Goal: Navigation & Orientation: Find specific page/section

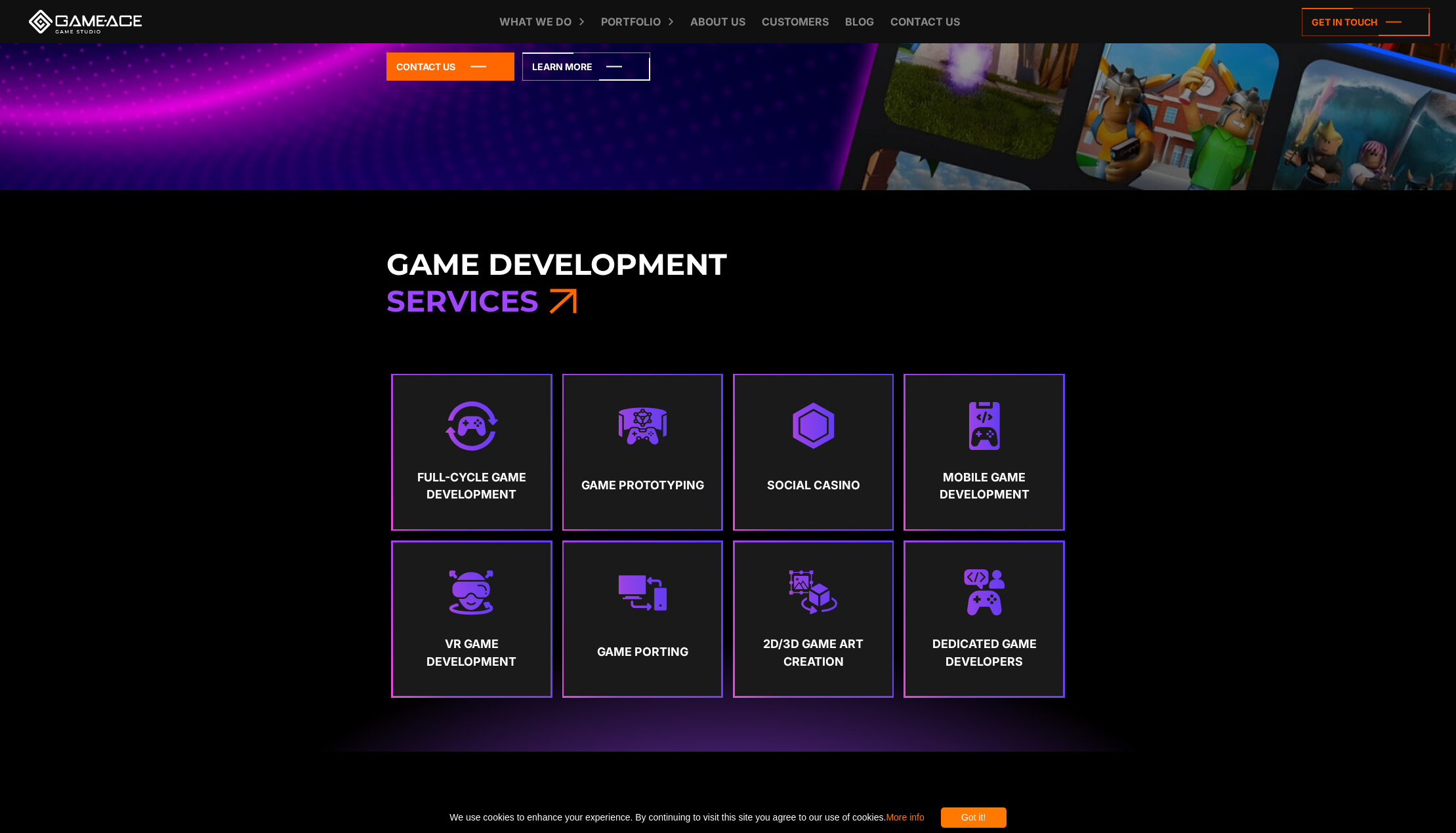
scroll to position [853, 0]
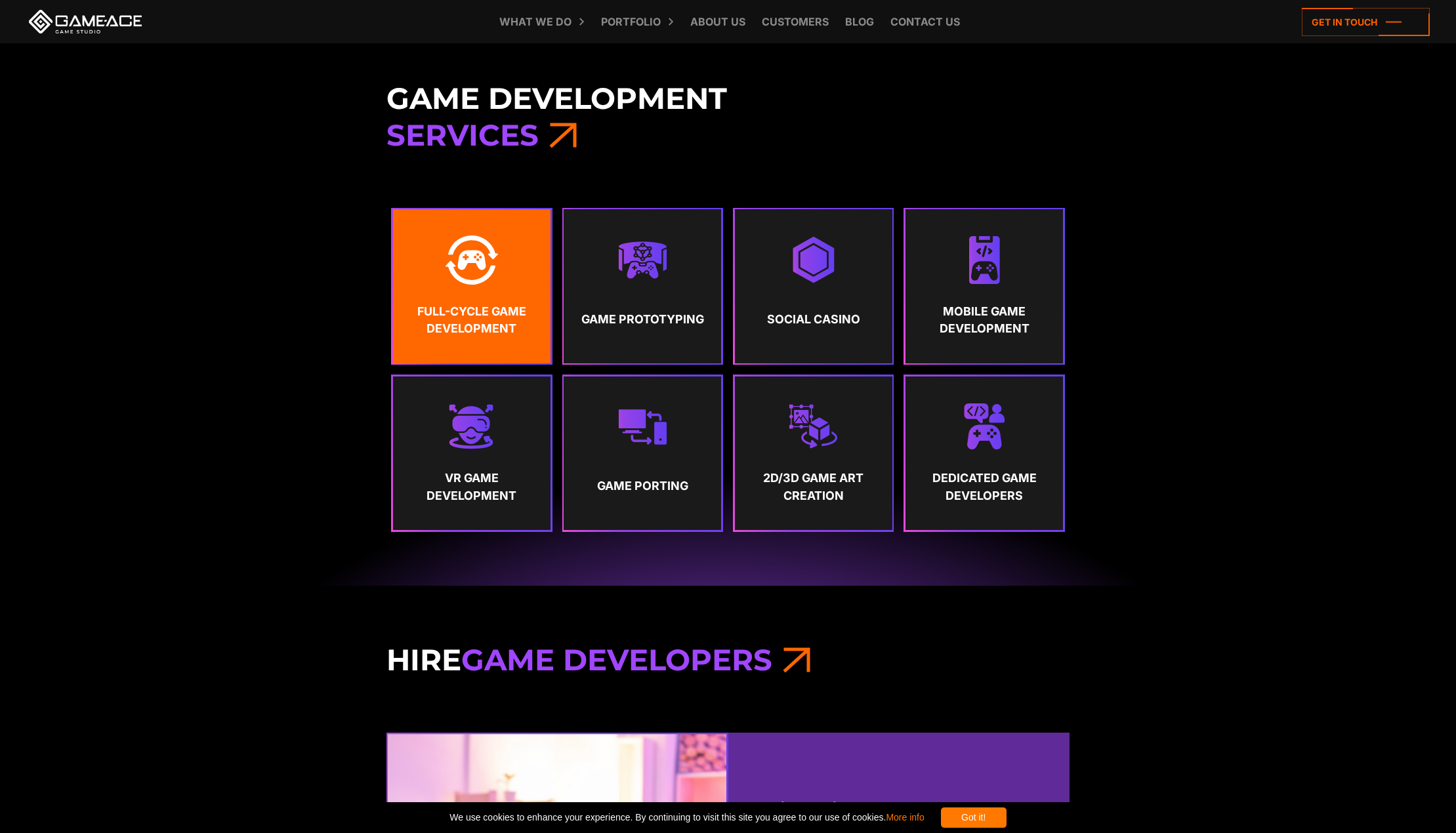
click at [478, 263] on img at bounding box center [471, 260] width 52 height 49
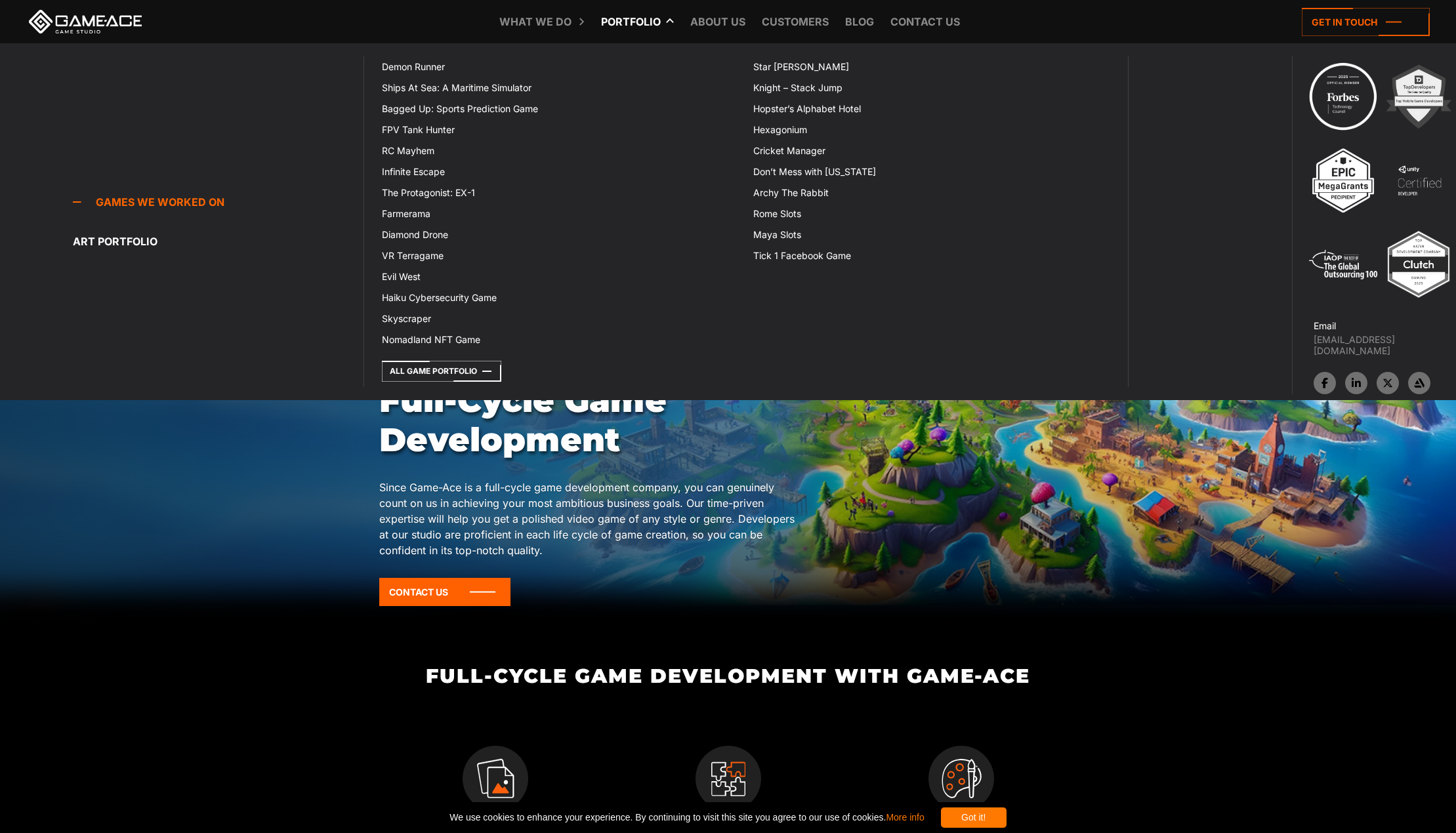
click at [645, 20] on link "Portfolio" at bounding box center [630, 22] width 73 height 44
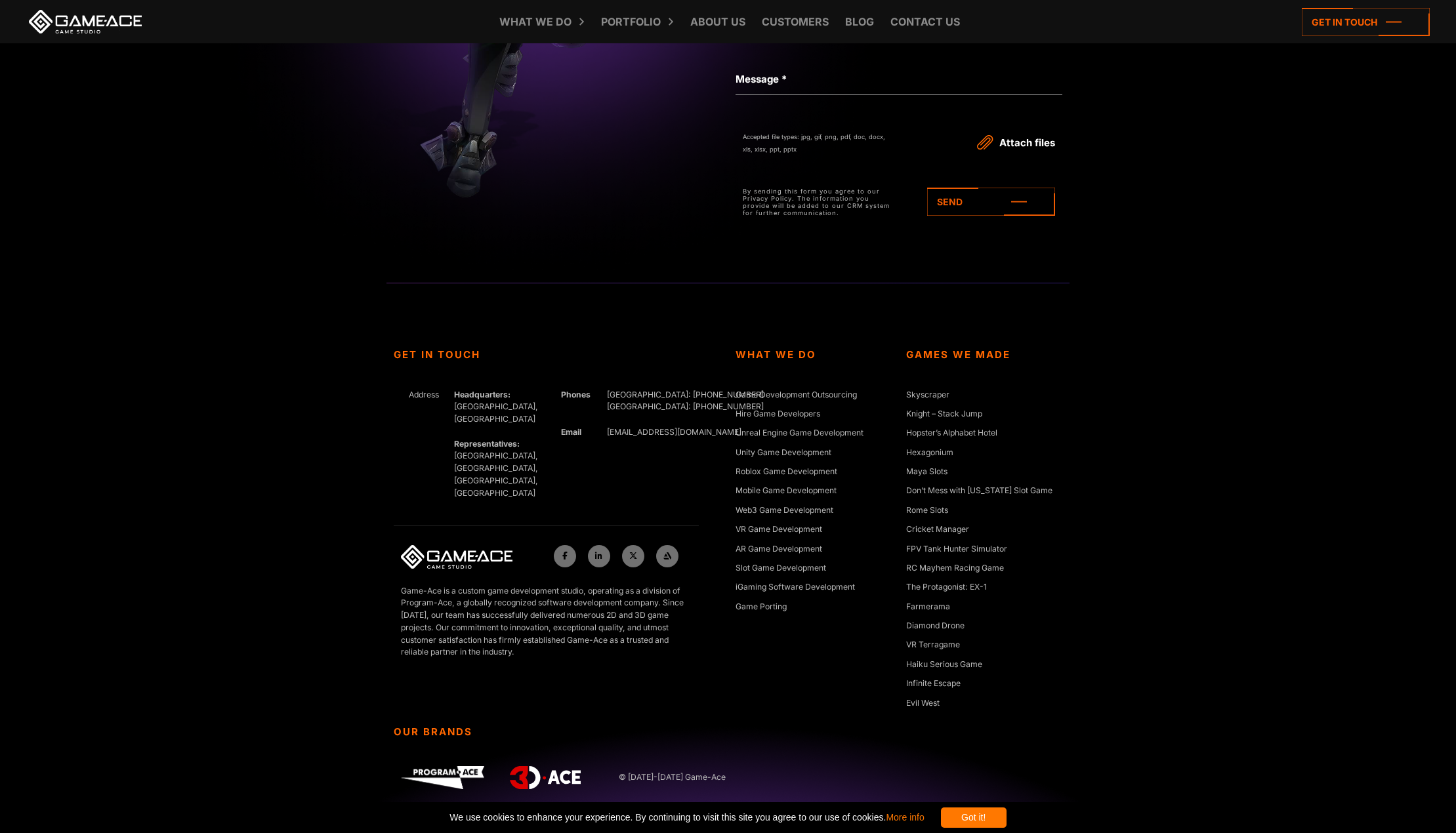
scroll to position [4895, 0]
